Goal: Task Accomplishment & Management: Use online tool/utility

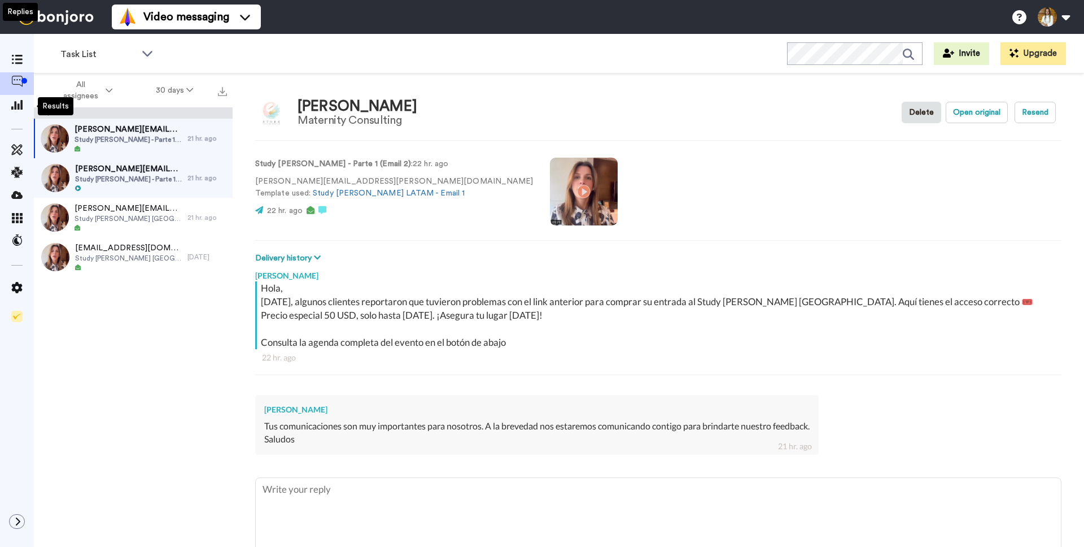
type textarea "x"
drag, startPoint x: 21, startPoint y: 101, endPoint x: 33, endPoint y: 103, distance: 12.1
click at [21, 101] on icon at bounding box center [16, 104] width 11 height 10
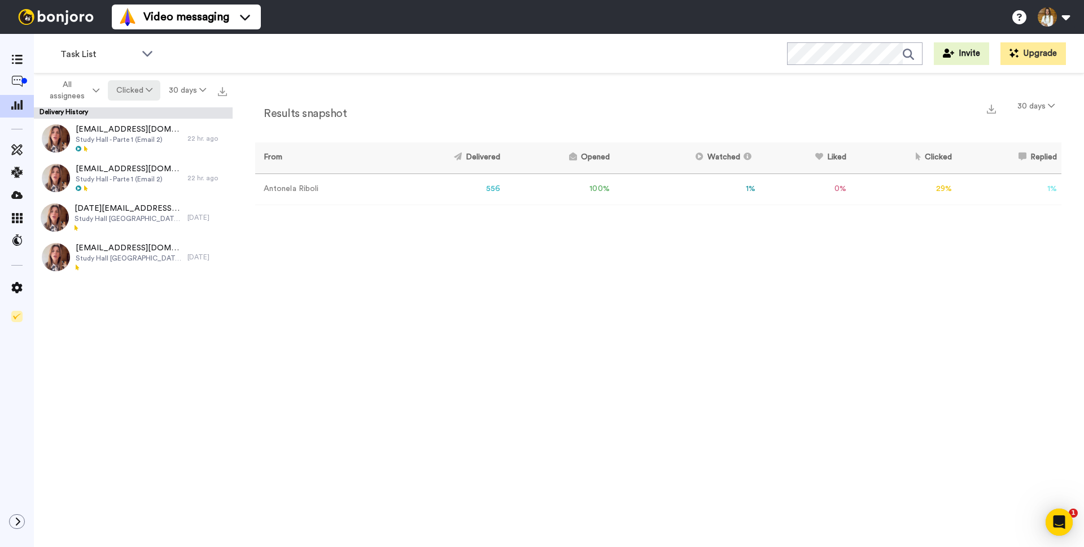
click at [136, 91] on button "Clicked" at bounding box center [134, 90] width 53 height 20
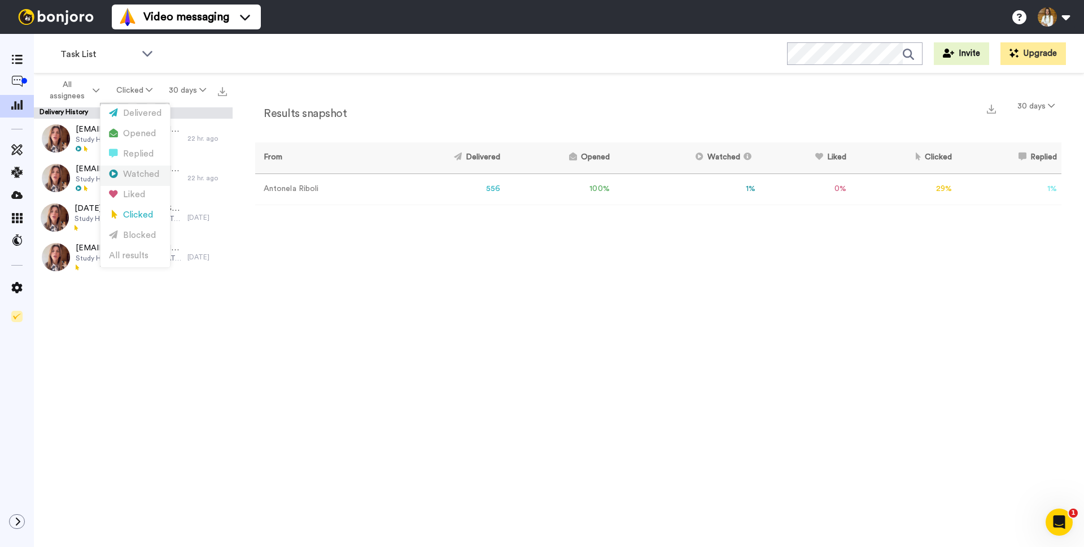
click at [135, 172] on div "Watched" at bounding box center [135, 174] width 53 height 12
